Goal: Information Seeking & Learning: Learn about a topic

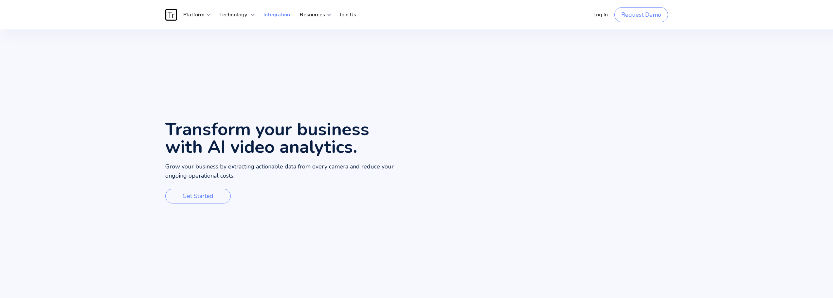
click at [276, 13] on link "Integration" at bounding box center [276, 15] width 36 height 20
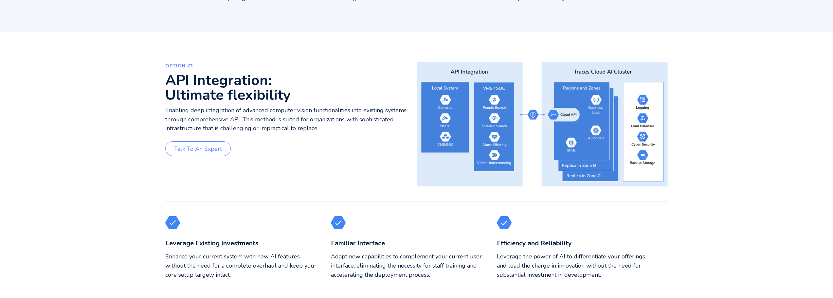
scroll to position [687, 0]
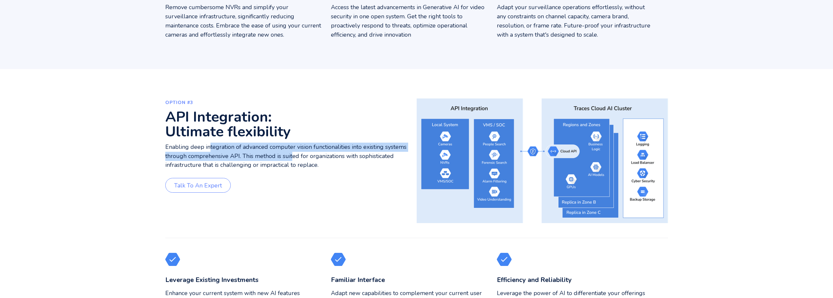
drag, startPoint x: 209, startPoint y: 146, endPoint x: 293, endPoint y: 157, distance: 84.4
click at [293, 157] on p "Enabling deep integration of advanced computer vision functionalities into exis…" at bounding box center [288, 156] width 246 height 27
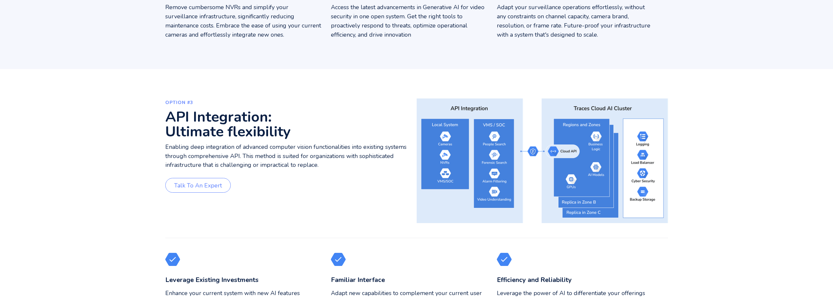
click at [302, 161] on p "Enabling deep integration of advanced computer vision functionalities into exis…" at bounding box center [288, 156] width 246 height 27
click at [256, 169] on p "Enabling deep integration of advanced computer vision functionalities into exis…" at bounding box center [288, 156] width 246 height 27
